Goal: Navigation & Orientation: Find specific page/section

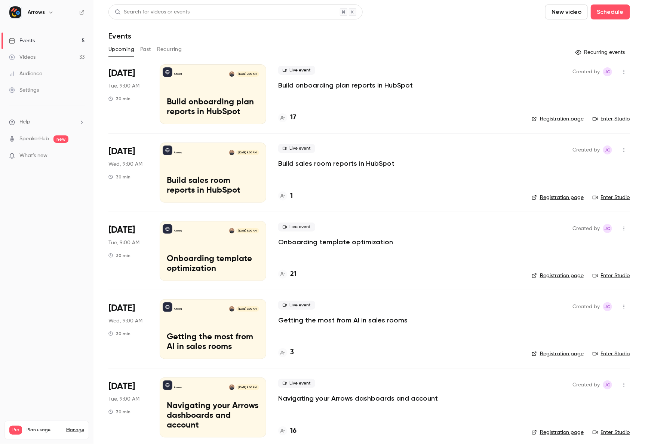
click at [146, 49] on button "Past" at bounding box center [145, 49] width 11 height 12
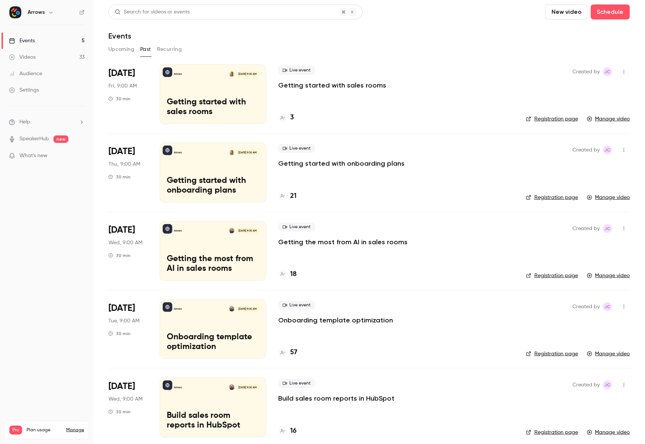
click at [285, 118] on div at bounding box center [282, 117] width 9 height 9
